Goal: Task Accomplishment & Management: Complete application form

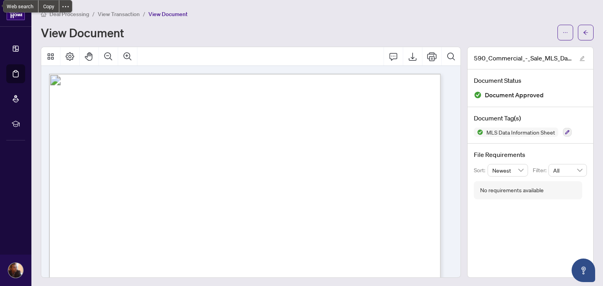
scroll to position [2438, 0]
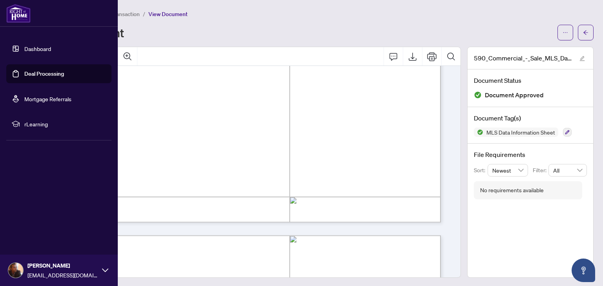
click at [24, 75] on link "Deal Processing" at bounding box center [44, 73] width 40 height 7
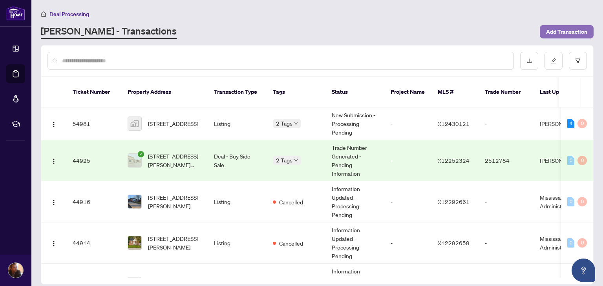
click at [550, 32] on span "Add Transaction" at bounding box center [566, 32] width 41 height 13
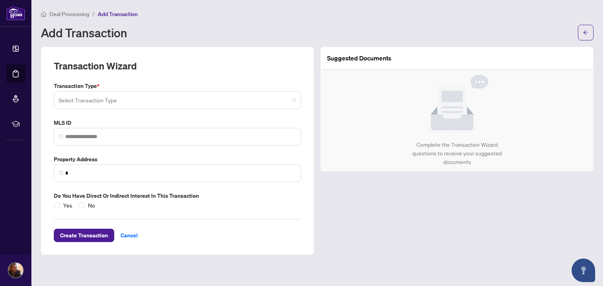
click at [175, 104] on input "search" at bounding box center [174, 101] width 231 height 17
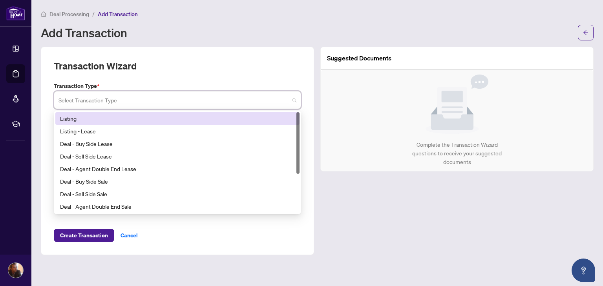
click at [178, 117] on div "Listing" at bounding box center [177, 118] width 235 height 9
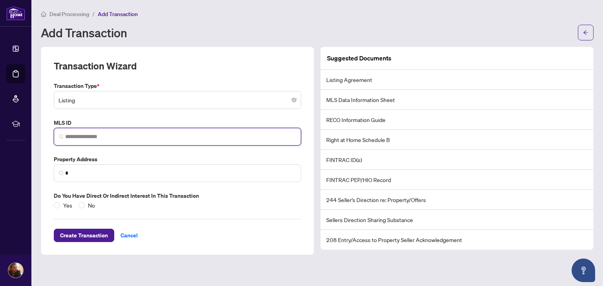
click at [152, 139] on input "search" at bounding box center [180, 137] width 231 height 8
paste input "*********"
click at [125, 165] on span "*" at bounding box center [177, 174] width 247 height 18
type input "*********"
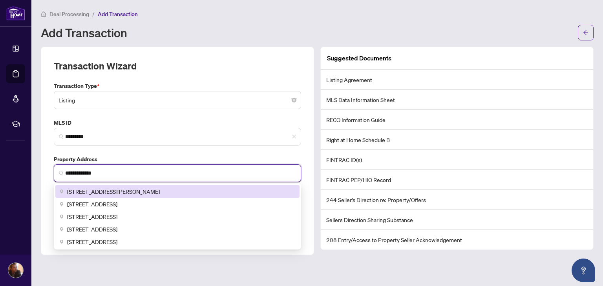
click at [130, 196] on div "[STREET_ADDRESS][PERSON_NAME]" at bounding box center [177, 191] width 244 height 13
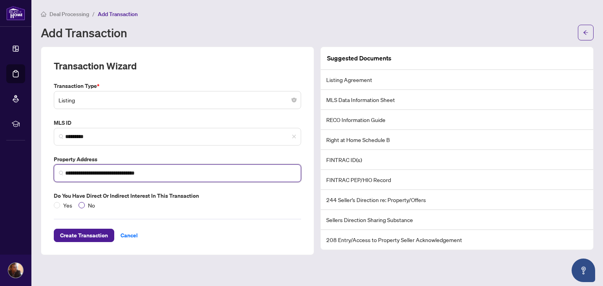
type input "**********"
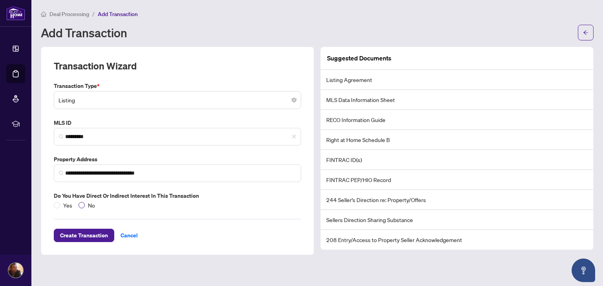
click at [85, 205] on span "No" at bounding box center [91, 205] width 13 height 9
click at [98, 231] on span "Create Transaction" at bounding box center [84, 235] width 48 height 13
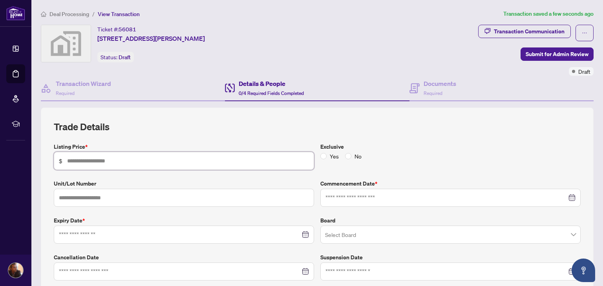
click at [111, 163] on input "text" at bounding box center [188, 161] width 242 height 9
type input "*******"
click at [570, 198] on div at bounding box center [451, 198] width 250 height 9
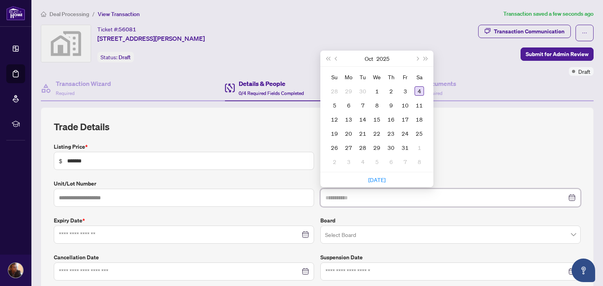
type input "**********"
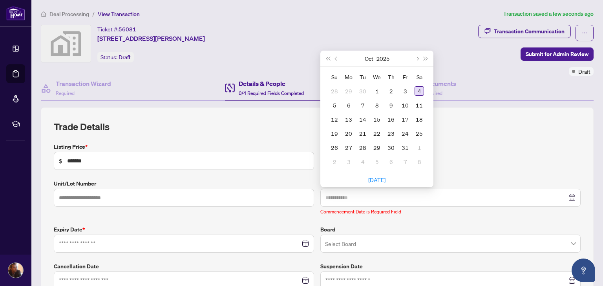
click at [416, 90] on div "4" at bounding box center [419, 90] width 9 height 9
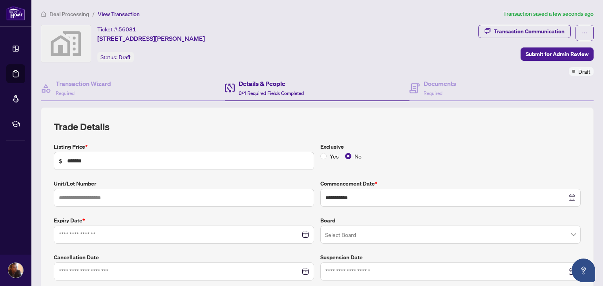
scroll to position [77, 0]
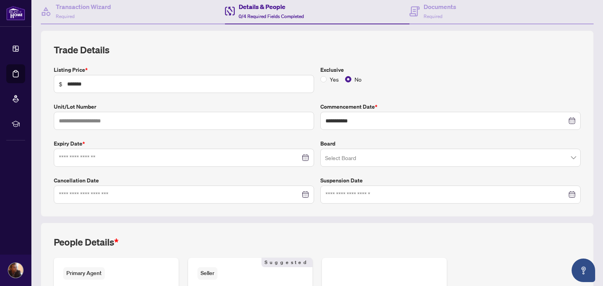
click at [301, 157] on div at bounding box center [184, 158] width 250 height 9
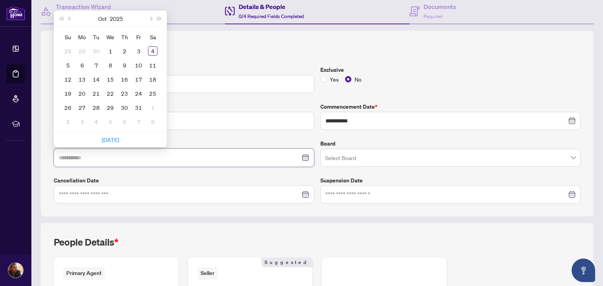
type input "**********"
click at [149, 17] on span "Next month (PageDown)" at bounding box center [150, 18] width 4 height 4
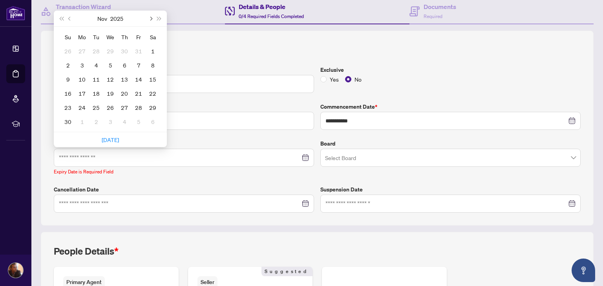
click at [149, 17] on span "Next month (PageDown)" at bounding box center [150, 18] width 4 height 4
type input "**********"
click at [113, 101] on td "31" at bounding box center [110, 108] width 14 height 14
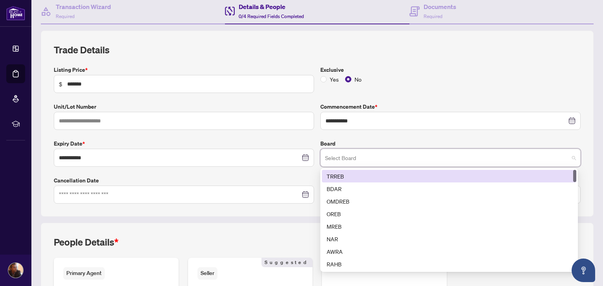
click at [552, 159] on input "search" at bounding box center [447, 158] width 244 height 17
click at [471, 177] on div "TRREB" at bounding box center [449, 176] width 245 height 9
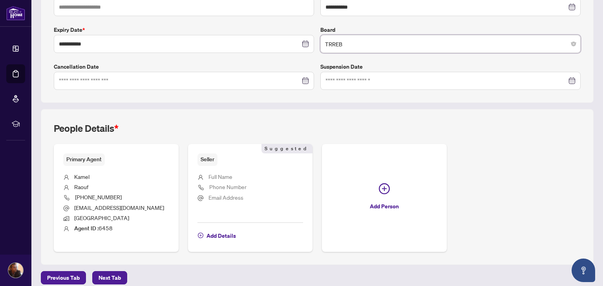
scroll to position [197, 0]
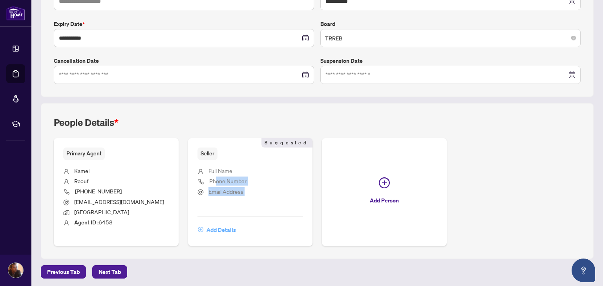
drag, startPoint x: 214, startPoint y: 176, endPoint x: 214, endPoint y: 224, distance: 47.1
click at [214, 224] on div "Seller Suggested Full Name Phone Number Email Address Add Details Suggested" at bounding box center [250, 192] width 125 height 108
click at [214, 224] on span "Add Details" at bounding box center [221, 230] width 29 height 13
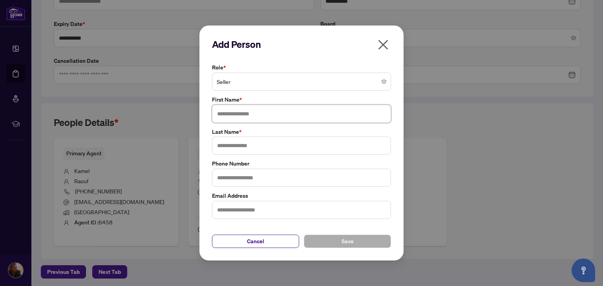
click at [268, 107] on input "text" at bounding box center [301, 114] width 179 height 18
type input "*****"
click at [295, 148] on input "text" at bounding box center [301, 146] width 179 height 18
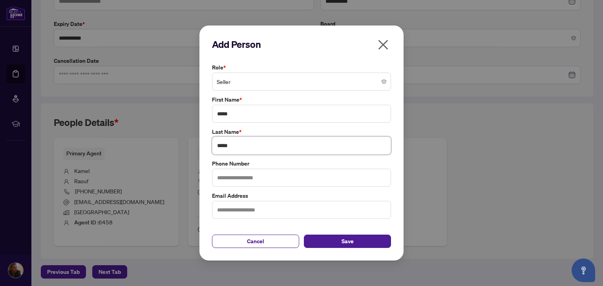
type input "*****"
click at [273, 176] on input "text" at bounding box center [301, 178] width 179 height 18
type input "**********"
click at [360, 240] on button "Save" at bounding box center [347, 241] width 87 height 13
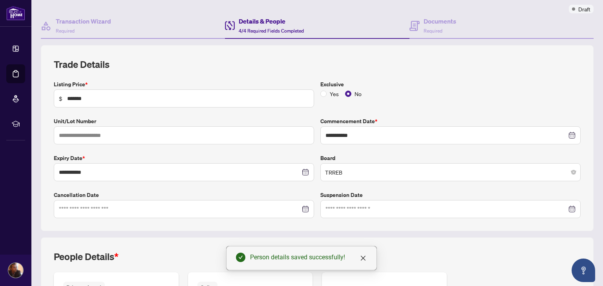
scroll to position [28, 0]
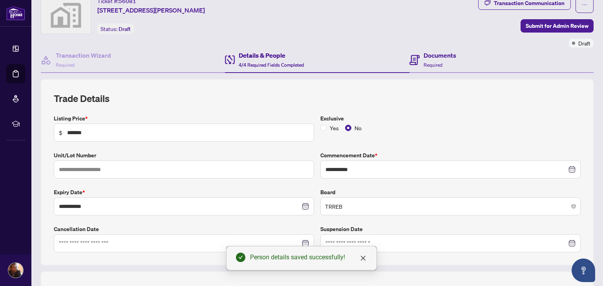
click at [484, 57] on div "Documents Required" at bounding box center [502, 61] width 184 height 26
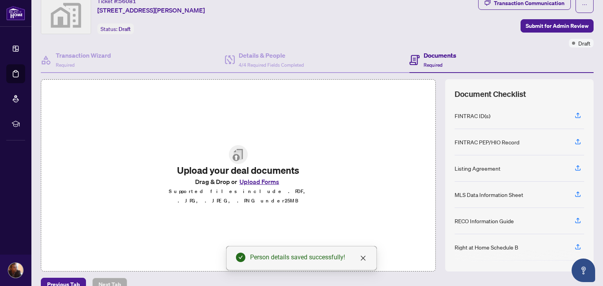
scroll to position [42, 0]
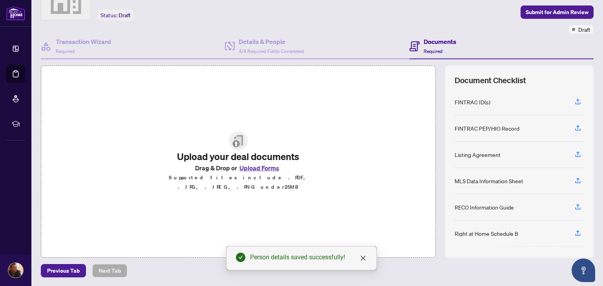
click at [262, 170] on button "Upload Forms" at bounding box center [259, 168] width 44 height 10
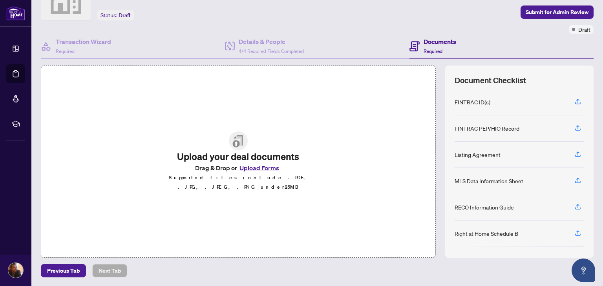
click at [265, 180] on p "Supported files include .PDF, .JPG, .JPEG, .PNG under 25 MB" at bounding box center [239, 182] width 166 height 19
click at [257, 170] on button "Upload Forms" at bounding box center [259, 168] width 44 height 10
click at [575, 205] on icon "button" at bounding box center [578, 206] width 7 height 7
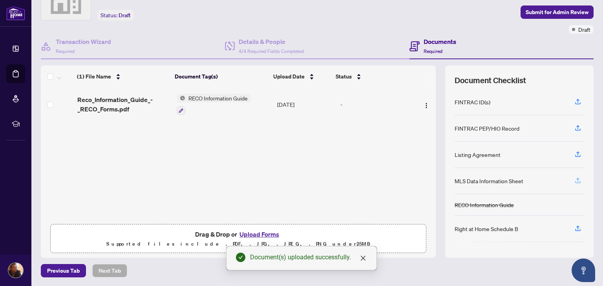
click at [578, 179] on button "button" at bounding box center [578, 180] width 13 height 13
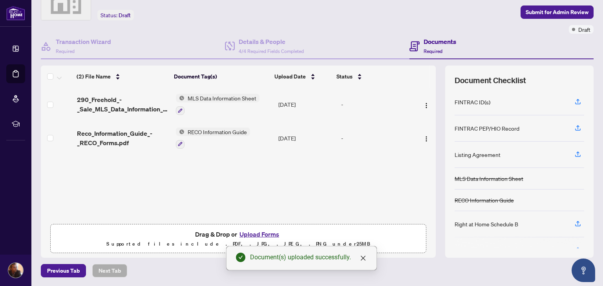
click at [575, 157] on span "button" at bounding box center [578, 154] width 7 height 13
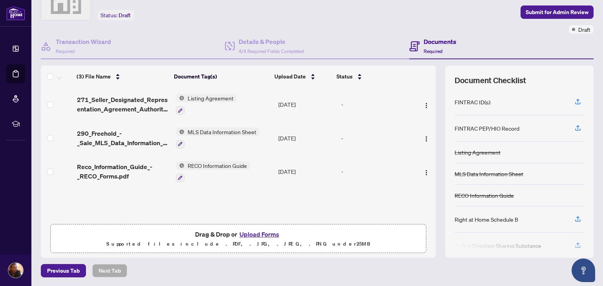
click at [260, 241] on p "Supported files include .PDF, .JPG, .JPEG, .PNG under 25 MB" at bounding box center [238, 244] width 366 height 9
click at [253, 235] on button "Upload Forms" at bounding box center [259, 234] width 44 height 10
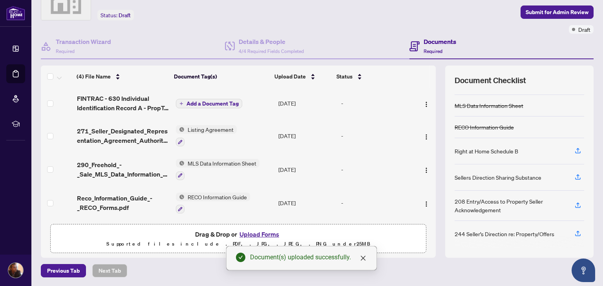
scroll to position [0, 0]
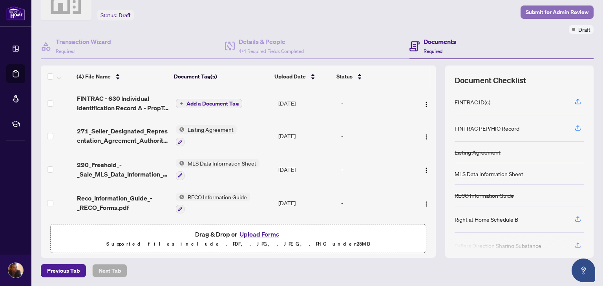
click at [526, 13] on span "Submit for Admin Review" at bounding box center [557, 12] width 63 height 13
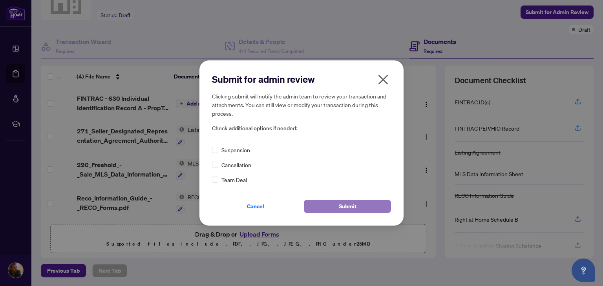
click at [350, 205] on span "Submit" at bounding box center [348, 206] width 18 height 13
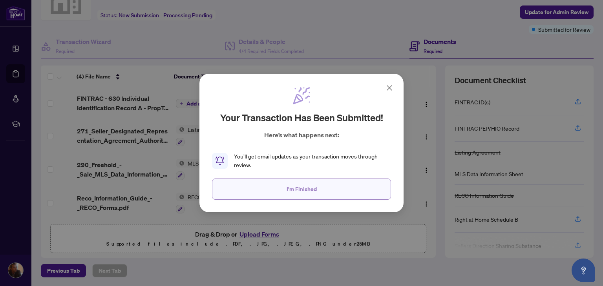
click at [315, 187] on span "I'm Finished" at bounding box center [302, 189] width 30 height 13
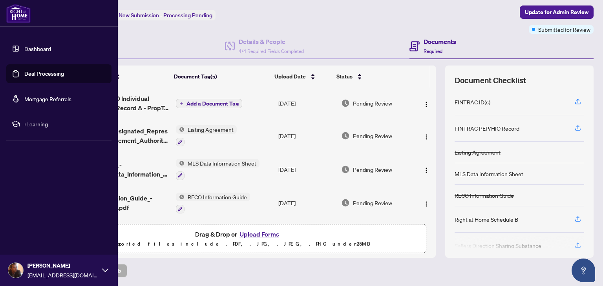
click at [41, 73] on link "Deal Processing" at bounding box center [44, 73] width 40 height 7
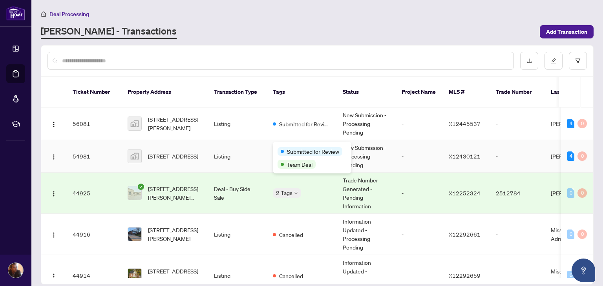
click at [283, 145] on div "Submitted for Review Team Deal" at bounding box center [312, 158] width 79 height 32
click at [308, 53] on div at bounding box center [281, 61] width 467 height 18
click at [280, 149] on div "Submitted for Review" at bounding box center [310, 151] width 65 height 9
click at [321, 65] on div at bounding box center [281, 61] width 467 height 18
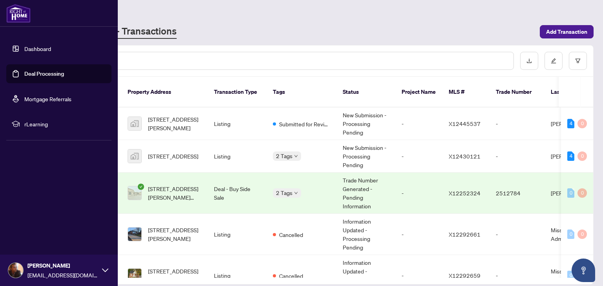
click at [42, 84] on ul "Dashboard Deal Processing Mortgage Referrals rLearning" at bounding box center [58, 86] width 105 height 94
click at [38, 77] on link "Deal Processing" at bounding box center [44, 73] width 40 height 7
